Goal: Transaction & Acquisition: Obtain resource

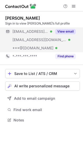
scroll to position [116, 83]
click at [57, 30] on button "View email" at bounding box center [65, 31] width 20 height 5
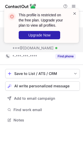
click at [73, 14] on span at bounding box center [74, 13] width 4 height 5
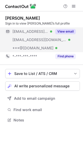
click at [63, 31] on button "View email" at bounding box center [65, 31] width 20 height 5
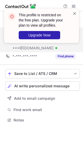
click at [72, 13] on span at bounding box center [74, 13] width 4 height 5
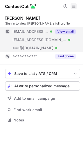
click at [74, 7] on span at bounding box center [73, 6] width 4 height 4
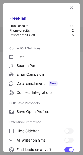
scroll to position [60, 0]
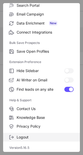
click at [30, 137] on span "Logout" at bounding box center [45, 137] width 57 height 5
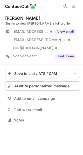
scroll to position [116, 83]
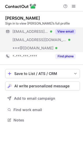
click at [67, 32] on button "View email" at bounding box center [65, 31] width 20 height 5
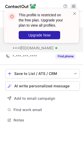
click at [74, 7] on div "This profile is restricted on the free plan. Upgrade your plan to view all prof…" at bounding box center [41, 28] width 83 height 48
drag, startPoint x: 75, startPoint y: 14, endPoint x: 73, endPoint y: 4, distance: 9.9
click at [73, 4] on div "This profile is restricted on the free plan. Upgrade your plan to view all prof…" at bounding box center [41, 28] width 83 height 48
click at [73, 13] on span at bounding box center [74, 13] width 4 height 5
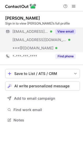
click at [74, 7] on span at bounding box center [73, 6] width 4 height 4
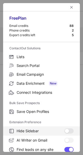
scroll to position [60, 0]
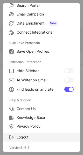
click at [31, 137] on span "Logout" at bounding box center [45, 137] width 57 height 5
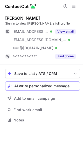
scroll to position [116, 83]
click at [74, 6] on span at bounding box center [73, 6] width 4 height 4
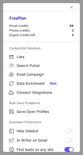
scroll to position [60, 0]
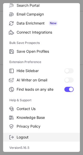
click at [37, 139] on span "Logout" at bounding box center [45, 137] width 57 height 5
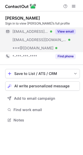
scroll to position [116, 83]
click at [65, 30] on button "View email" at bounding box center [65, 31] width 20 height 5
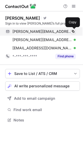
click at [73, 31] on span at bounding box center [73, 31] width 4 height 4
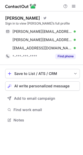
scroll to position [116, 83]
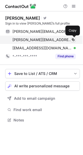
click at [71, 40] on span at bounding box center [73, 40] width 4 height 4
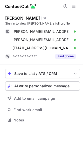
scroll to position [116, 83]
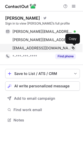
click at [72, 48] on span at bounding box center [73, 48] width 4 height 4
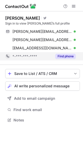
click at [61, 58] on button "Find phone" at bounding box center [65, 56] width 20 height 5
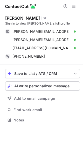
scroll to position [116, 83]
